Goal: Task Accomplishment & Management: Use online tool/utility

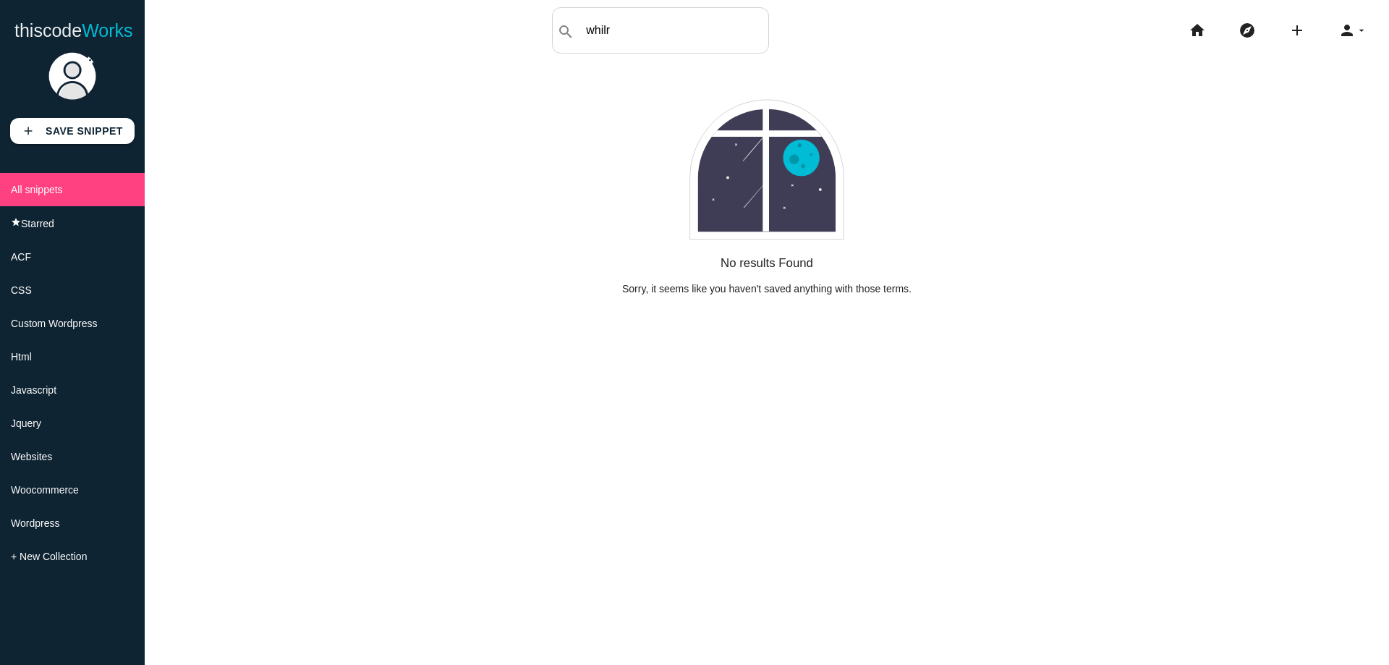
click at [650, 27] on input "whilr" at bounding box center [674, 30] width 190 height 30
type input "while"
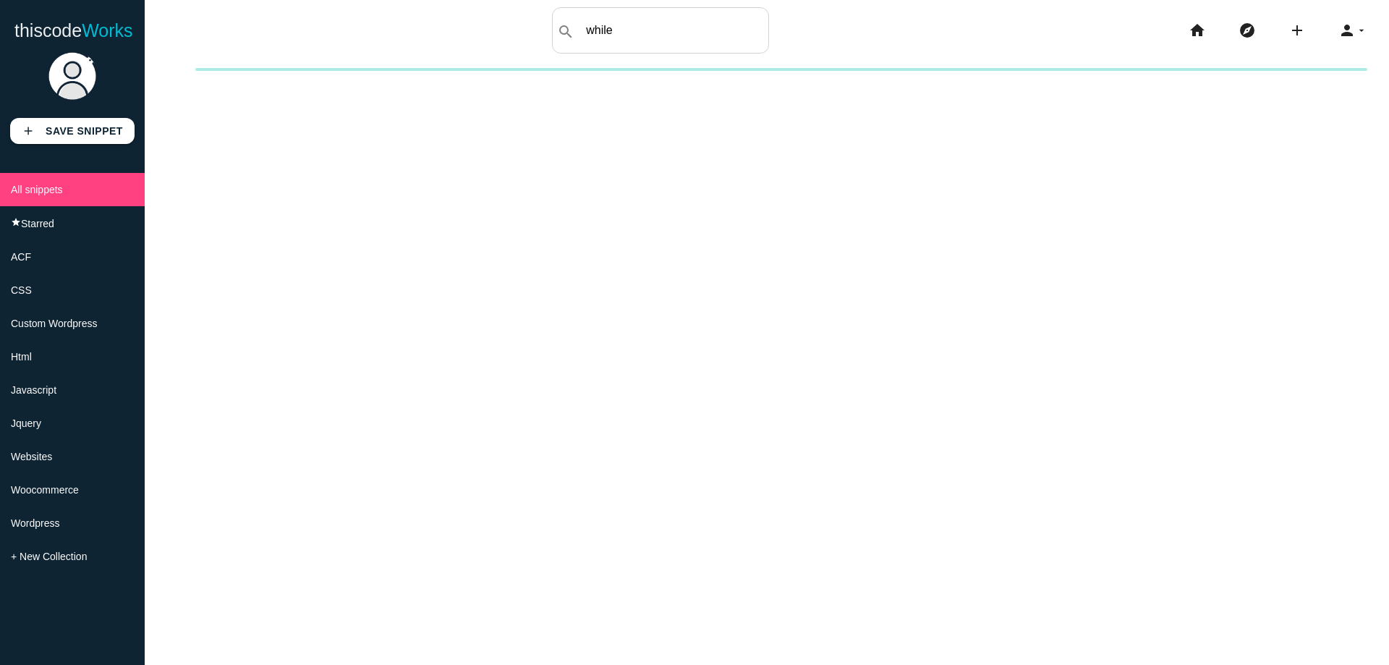
click at [655, 23] on input "while" at bounding box center [674, 30] width 190 height 30
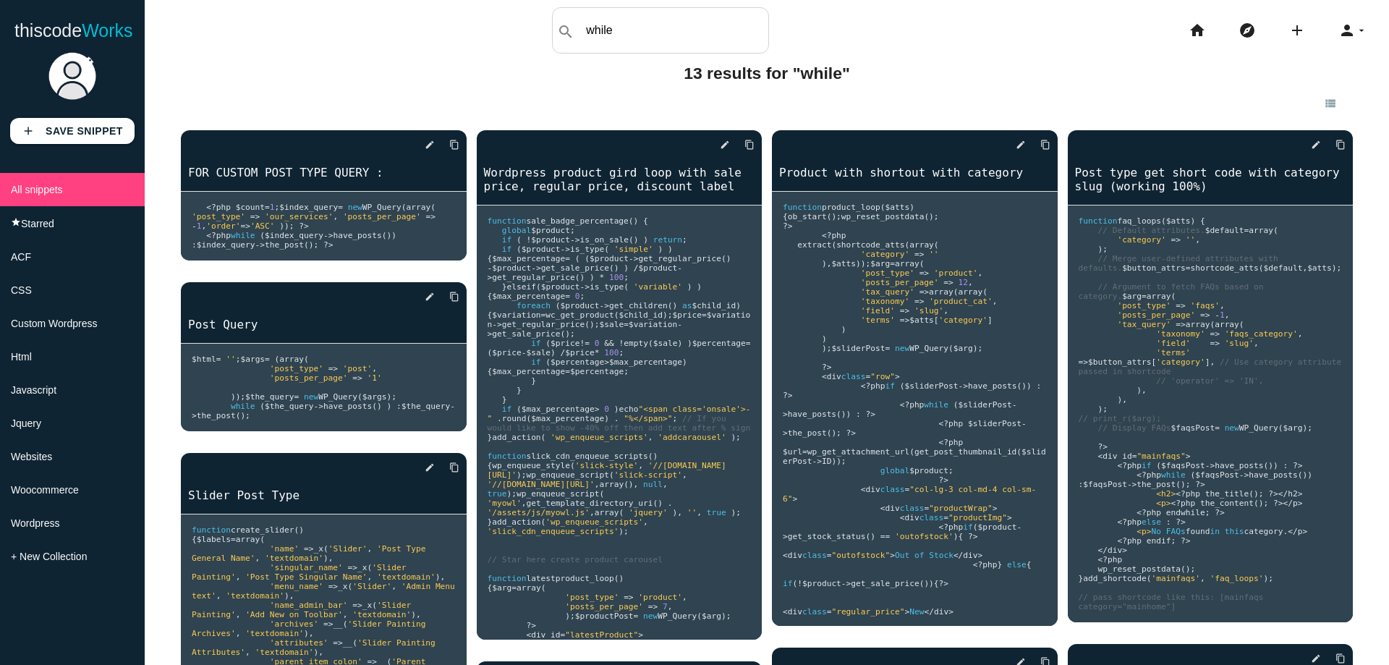
click at [655, 23] on input "while" at bounding box center [674, 30] width 190 height 30
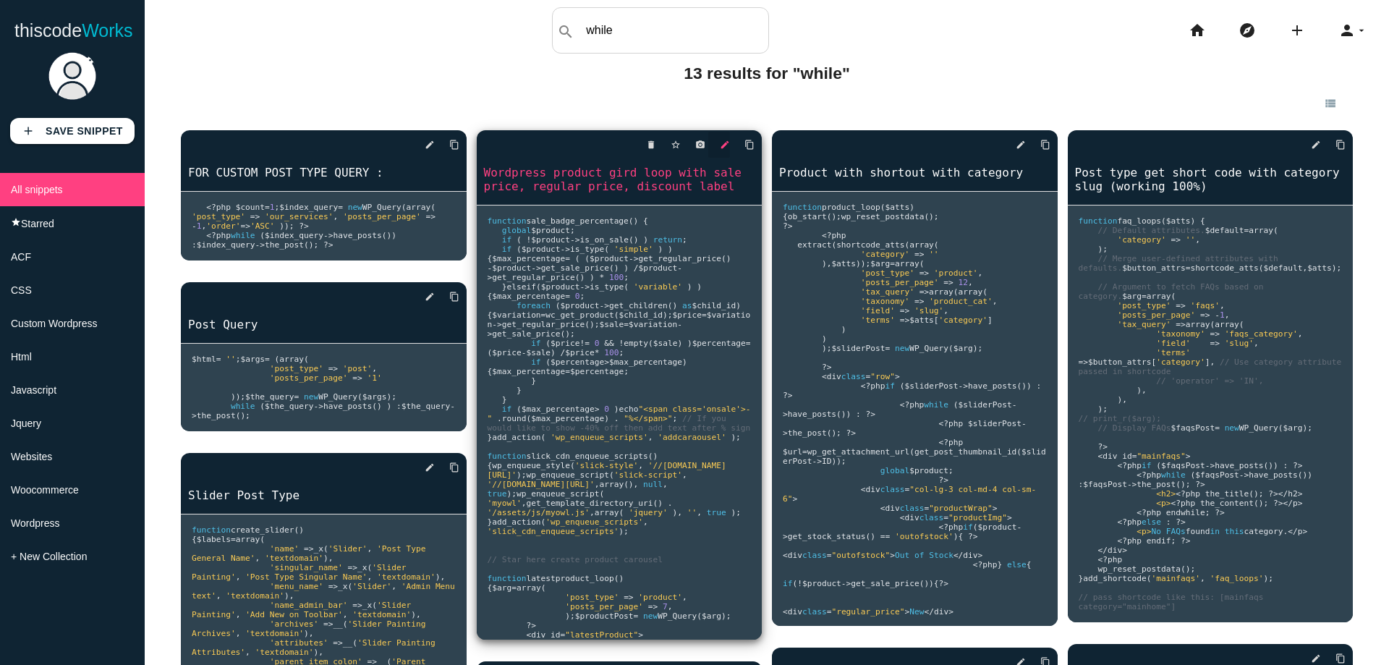
click at [711, 143] on link "edit" at bounding box center [719, 145] width 22 height 26
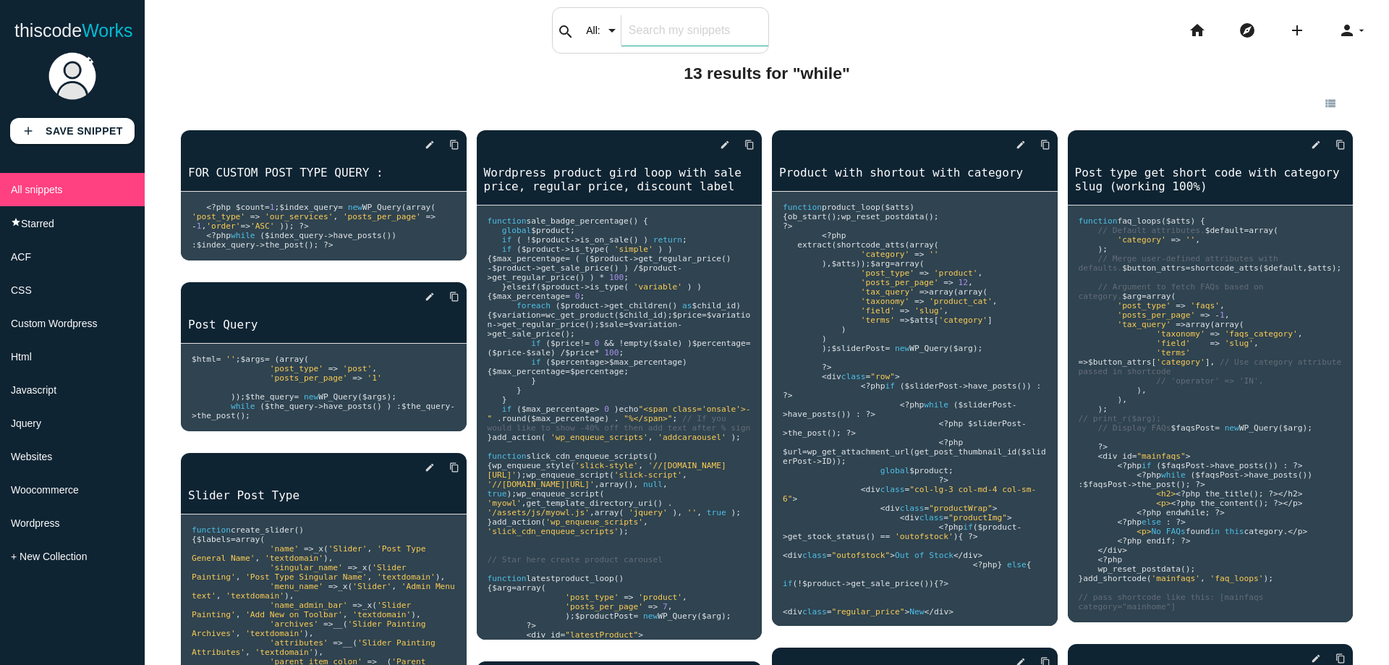
click at [592, 37] on div "search All: All: Code: Title: Tag: All: Code: Title: Tag:" at bounding box center [660, 30] width 217 height 46
type input "post"
type input "slider"
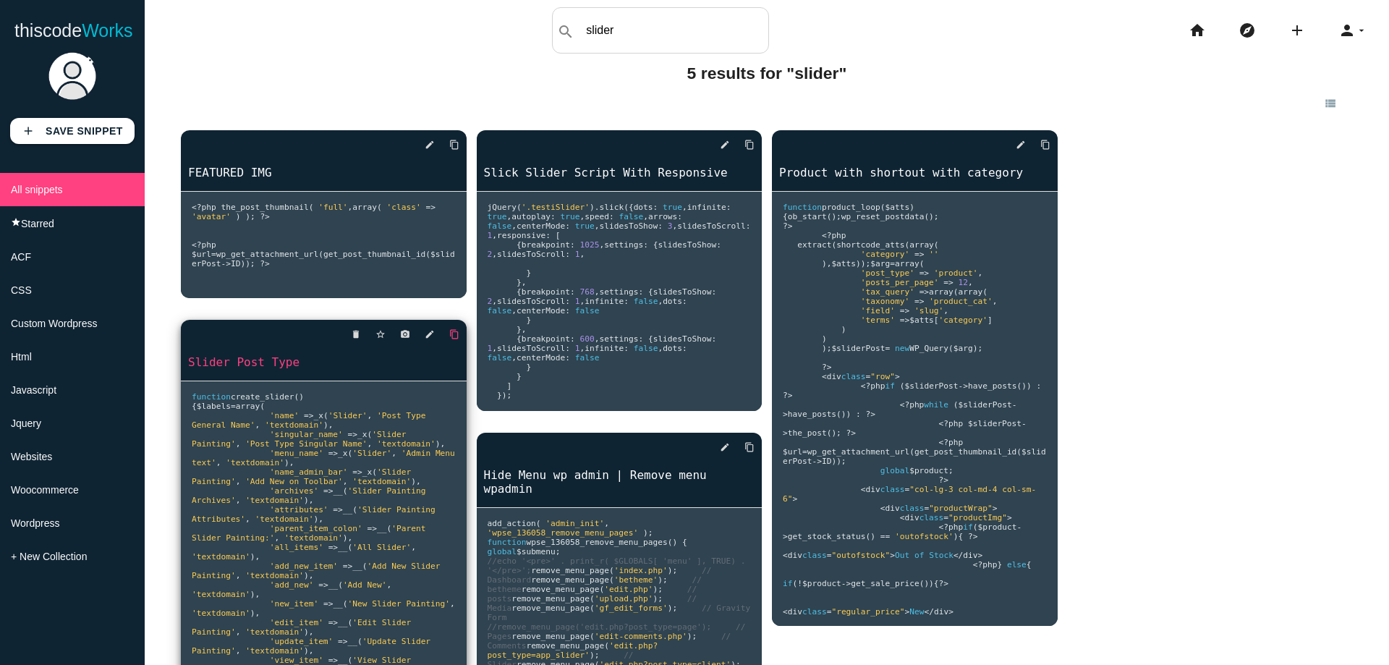
click at [444, 158] on link "content_copy" at bounding box center [449, 145] width 22 height 26
